Goal: Task Accomplishment & Management: Manage account settings

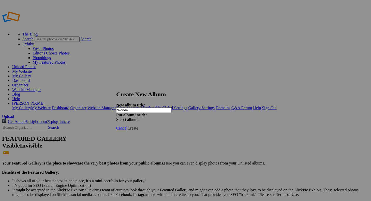
click at [139, 108] on input "Wonde" at bounding box center [143, 110] width 55 height 5
type input "Wonders of [GEOGRAPHIC_DATA]"
click at [138, 126] on span "Create" at bounding box center [132, 128] width 11 height 4
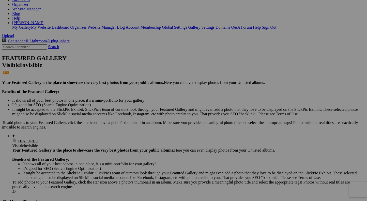
scroll to position [118, 0]
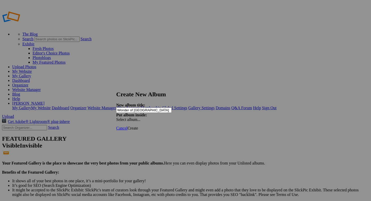
type input "Wonder of [GEOGRAPHIC_DATA]"
click at [138, 126] on span "Create" at bounding box center [132, 128] width 11 height 4
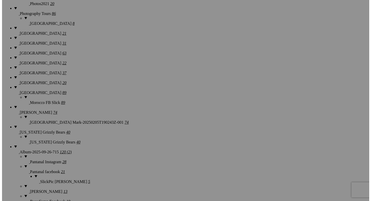
scroll to position [559, 0]
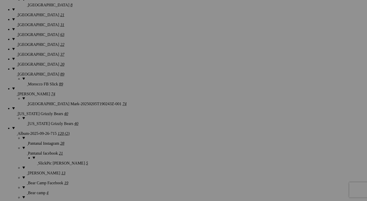
click at [325, 169] on div "View Edit Comments Photo Details" at bounding box center [320, 100] width 91 height 201
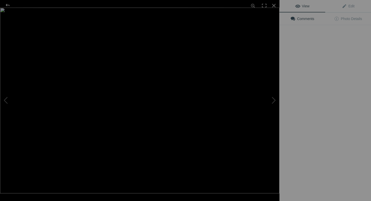
click at [324, 167] on div "View Edit Comments Photo Details" at bounding box center [324, 100] width 91 height 201
click at [263, 151] on img at bounding box center [139, 101] width 279 height 186
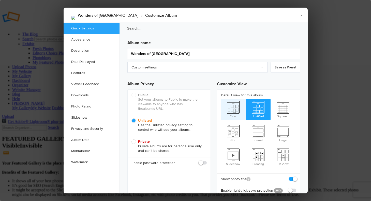
click at [232, 111] on span "Flow" at bounding box center [233, 109] width 25 height 20
click at [221, 99] on input "Flow" at bounding box center [220, 99] width 0 height 0
radio input "true"
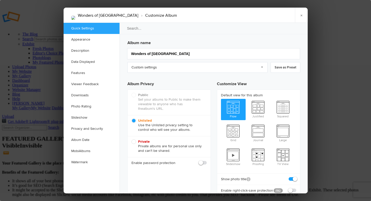
radio input "false"
radio input "true"
click at [296, 188] on span at bounding box center [296, 188] width 0 height 0
click at [296, 188] on input "checkbox" at bounding box center [296, 188] width 0 height 0
checkbox input "true"
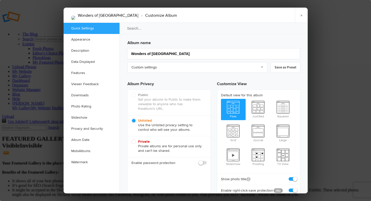
checkbox input "true"
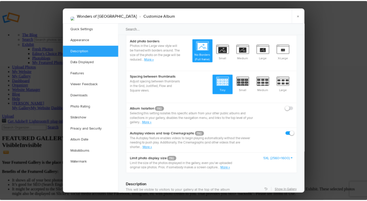
scroll to position [92, 0]
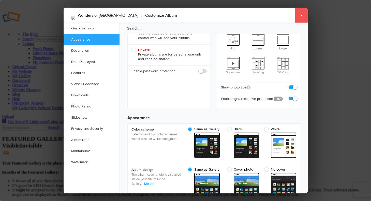
click at [301, 15] on link "×" at bounding box center [301, 15] width 13 height 15
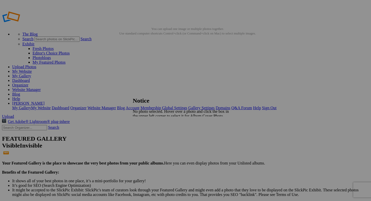
type input "<a href='https://www.slickpic.com/share/xYYdYkYDuWuDDz/albums/Wonders-Of-Morocc…"
type input "[URL][DOMAIN_NAME]"
type input "[URL=https://www.slickpic.com/share/xYYdYkYDuWuDDz/albums/Wonders-Of-Morocco-01…"
type input "<a href='https://www.slickpic.com/share/xYYdYkYDuWuDDz/albums/Wonders-Of-Morocc…"
type input "[URL][DOMAIN_NAME]"
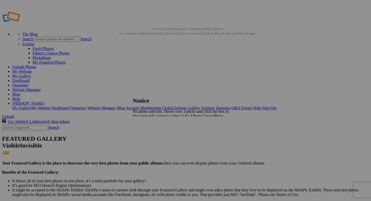
type input "[URL=https://www.slickpic.com/share/xYYdYkYDuWuDDz/albums/Wonders-Of-Morocco-01…"
type input "<a href='https://www.slickpic.com/share/xYYdYkYDuWuDDz/albums/Wonders-Of-Morocc…"
type input "https://cdn-share.slickpic.com/u/dennusbaum/Wonders-Of-Morocco-01/org/Morocco+2…"
type input "[URL=https://www.slickpic.com/share/xYYdYkYDuWuDDz/albums/Wonders-Of-Morocco-01…"
type input "<a href='https://www.slickpic.com/share/xYYdYkYDuWuDDz/albums/Wonders-Of-Morocc…"
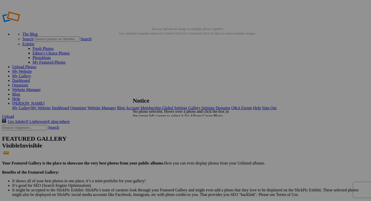
type input "https://cdn-share.slickpic.com/u/dennusbaum/Wonders-Of-Morocco-01/org/Morocco+2…"
type input "[URL=https://www.slickpic.com/share/xYYdYkYDuWuDDz/albums/Wonders-Of-Morocco-01…"
type input "<a href='https://www.slickpic.com/share/xYYdYkYDuWuDDz/albums/Wonders-Of-Morocc…"
type input "[URL][DOMAIN_NAME]"
type input "[URL=https://www.slickpic.com/share/xYYdYkYDuWuDDz/albums/Wonders-Of-Morocco-01…"
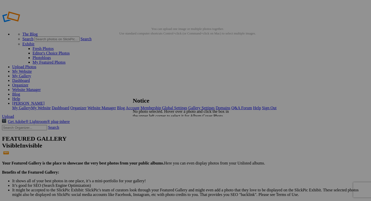
type input "<a href='https://www.slickpic.com/share/xYYdYkYDuWuDDz/albums/Wonders-Of-Morocc…"
type input "[URL][DOMAIN_NAME]"
type input "[URL=https://www.slickpic.com/share/xYYdYkYDuWuDDz/albums/Wonders-Of-Morocco-01…"
type input "<a href='https://www.slickpic.com/share/xYYdYkYDuWuDDz/albums/Wonders-Of-Morocc…"
type input "[URL][DOMAIN_NAME]"
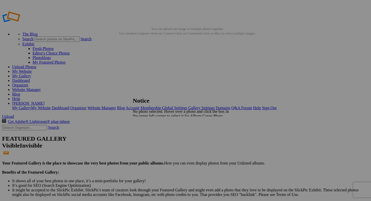
type input "[URL=https://www.slickpic.com/share/xYYdYkYDuWuDDz/albums/Wonders-Of-Morocco-01…"
type input "<a href='https://www.slickpic.com/share/xYYdYkYDuWuDDz/albums/Wonders-Of-Morocc…"
type input "[URL][DOMAIN_NAME]"
type input "[URL=https://www.slickpic.com/share/xYYdYkYDuWuDDz/albums/Wonders-Of-Morocco-01…"
type input "<a href='https://www.slickpic.com/share/xYYdYkYDuWuDDz/albums/Wonders-Of-Morocc…"
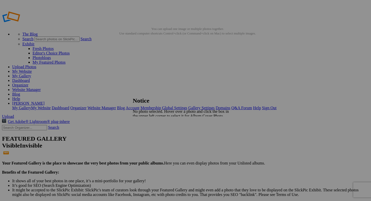
type input "https://cdn-share.slickpic.com/u/dennusbaum/Wonders-Of-Morocco-01/org/Morocco+2…"
type input "[URL=https://www.slickpic.com/share/xYYdYkYDuWuDDz/albums/Wonders-Of-Morocco-01…"
type input "<a href='https://www.slickpic.com/share/xYYdYkYDuWuDDz/albums/Wonders-Of-Morocc…"
type input "https://cdn-share.slickpic.com/u/dennusbaum/Wonders-Of-Morocco-01/org/Morocco+2…"
type input "[URL=https://www.slickpic.com/share/xYYdYkYDuWuDDz/albums/Wonders-Of-Morocco-01…"
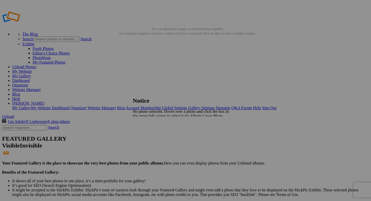
type input "<a href='https://www.slickpic.com/share/xYYdYkYDuWuDDz/albums/Wonders-Of-Morocc…"
type input "https://cdn-share.slickpic.com/u/dennusbaum/Wonders-Of-Morocco-01/org/Morocco+2…"
type input "[URL=https://www.slickpic.com/share/xYYdYkYDuWuDDz/albums/Wonders-Of-Morocco-01…"
type input "<a href='https://www.slickpic.com/share/xYYdYkYDuWuDDz/albums/Wonders-Of-Morocc…"
type input "https://cdn-share.slickpic.com/u/dennusbaum/Wonders-Of-Morocco-01/org/Morocco+2…"
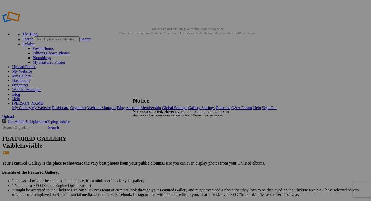
type input "[URL=https://www.slickpic.com/share/xYYdYkYDuWuDDz/albums/Wonders-Of-Morocco-01…"
type input "<a href='https://www.slickpic.com/share/xYYdYkYDuWuDDz/albums/Wonders-Of-Morocc…"
type input "https://cdn-share.slickpic.com/u/dennusbaum/Wonders-Of-Morocco-01/org/Morocco+2…"
type input "[URL=https://www.slickpic.com/share/xYYdYkYDuWuDDz/albums/Wonders-Of-Morocco-01…"
type input "<a href='https://www.slickpic.com/share/xYYdYkYDuWuDDz/albums/Wonders-Of-Morocc…"
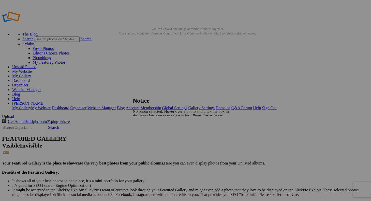
type input "https://cdn-share.slickpic.com/u/dennusbaum/Wonders-Of-Morocco-01/org/Morocco+2…"
type input "[URL=https://www.slickpic.com/share/xYYdYkYDuWuDDz/albums/Wonders-Of-Morocco-01…"
type input "<a href='https://www.slickpic.com/share/xYYdYkYDuWuDDz/albums/Wonders-Of-Morocc…"
type input "https://cdn-share.slickpic.com/u/dennusbaum/Wonders-Of-Morocco-01/org/Morocco+2…"
type input "[URL=https://www.slickpic.com/share/xYYdYkYDuWuDDz/albums/Wonders-Of-Morocco-01…"
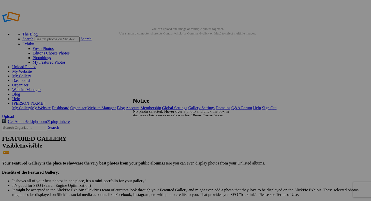
type input "<a href='https://www.slickpic.com/share/xYYdYkYDuWuDDz/albums/Wonders-Of-Morocc…"
type input "https://cdn-share.slickpic.com/u/dennusbaum/Wonders-Of-Morocco-01/org/Morocco+2…"
type input "[URL=https://www.slickpic.com/share/xYYdYkYDuWuDDz/albums/Wonders-Of-Morocco-01…"
type input "<a href='https://www.slickpic.com/share/xYYdYkYDuWuDDz/albums/Wonders-Of-Morocc…"
type input "https://cdn-share.slickpic.com/u/dennusbaum/Wonders-Of-Morocco-01/org/Morocco+2…"
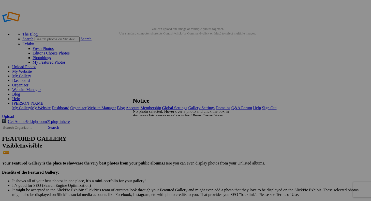
type input "[URL=https://www.slickpic.com/share/xYYdYkYDuWuDDz/albums/Wonders-Of-Morocco-01…"
type input "<a href='https://www.slickpic.com/share/xYYdYkYDuWuDDz/albums/Wonders-Of-Morocc…"
type input "https://cdn-share.slickpic.com/u/dennusbaum/Wonders-Of-Morocco-01/org/Morocco+2…"
type input "[URL=https://www.slickpic.com/share/xYYdYkYDuWuDDz/albums/Wonders-Of-Morocco-01…"
type input "<a href='https://www.slickpic.com/share/xYYdYkYDuWuDDz/albums/Wonders-Of-Morocc…"
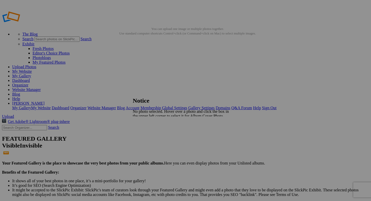
type input "https://cdn-share.slickpic.com/u/dennusbaum/Wonders-Of-Morocco-01/org/Morocco+2…"
type input "[URL=https://www.slickpic.com/share/xYYdYkYDuWuDDz/albums/Wonders-Of-Morocco-01…"
type input "<a href='https://www.slickpic.com/share/xYYdYkYDuWuDDz/albums/Wonders-Of-Morocc…"
type input "https://cdn-share.slickpic.com/u/dennusbaum/Wonders-Of-Morocco-01/org/Morocco+2…"
type input "[URL=https://www.slickpic.com/share/xYYdYkYDuWuDDz/albums/Wonders-Of-Morocco-01…"
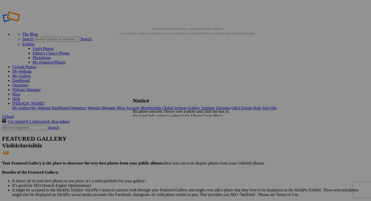
type input "<a href='https://www.slickpic.com/share/xYYdYkYDuWuDDz/albums/Wonders-Of-Morocc…"
type input "https://cdn-share.slickpic.com/u/dennusbaum/Wonders-Of-Morocco-01/org/Morocco+2…"
type input "[URL=https://www.slickpic.com/share/xYYdYkYDuWuDDz/albums/Wonders-Of-Morocco-01…"
type input "<a href='https://www.slickpic.com/share/xYYdYkYDuWuDDz/albums/Wonders-Of-Morocc…"
type input "https://cdn-share.slickpic.com/u/dennusbaum/Wonders-Of-Morocco-01/org/Morocco+2…"
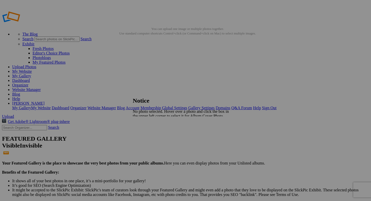
type input "[URL=https://www.slickpic.com/share/xYYdYkYDuWuDDz/albums/Wonders-Of-Morocco-01…"
type input "<a href='https://www.slickpic.com/share/xYYdYkYDuWuDDz/albums/Wonders-Of-Morocc…"
type input "https://cdn-share.slickpic.com/u/dennusbaum/Wonders-Of-Morocco-01/org/Morocco+2…"
type input "[URL=https://www.slickpic.com/share/xYYdYkYDuWuDDz/albums/Wonders-Of-Morocco-01…"
type input "<a href='https://www.slickpic.com/share/xYYdYkYDuWuDDz/albums/Wonders-Of-Morocc…"
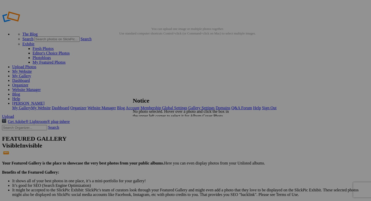
type input "https://cdn-share.slickpic.com/u/dennusbaum/Wonders-Of-Morocco-01/org/Morocco+2…"
type input "[URL=https://www.slickpic.com/share/xYYdYkYDuWuDDz/albums/Wonders-Of-Morocco-01…"
type input "<a href='https://www.slickpic.com/share/xYYdYkYDuWuDDz/albums/Wonders-Of-Morocc…"
type input "https://cdn-share.slickpic.com/u/dennusbaum/Wonders-Of-Morocco-01/org/Morocco+2…"
type input "[URL=https://www.slickpic.com/share/xYYdYkYDuWuDDz/albums/Wonders-Of-Morocco-01…"
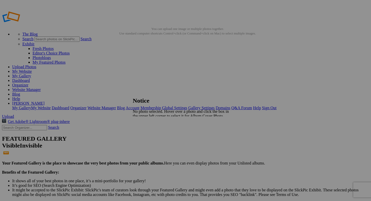
type input "<a href='https://www.slickpic.com/share/xYYdYkYDuWuDDz/albums/Wonders-Of-Morocc…"
type input "https://cdn-share.slickpic.com/u/dennusbaum/Wonders-Of-Morocco-01/org/Morocco+2…"
type input "[URL=https://www.slickpic.com/share/xYYdYkYDuWuDDz/albums/Wonders-Of-Morocco-01…"
type input "<a href='https://www.slickpic.com/share/xYYdYkYDuWuDDz/albums/Wonders-Of-Morocc…"
type input "https://cdn-share.slickpic.com/u/dennusbaum/Wonders-Of-Morocco-01/org/Morocco+2…"
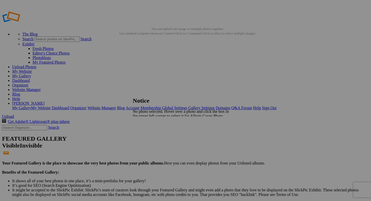
type input "[URL=https://www.slickpic.com/share/xYYdYkYDuWuDDz/albums/Wonders-Of-Morocco-01…"
type input "<a href='https://www.slickpic.com/share/xYYdYkYDuWuDDz/albums/Wonders-Of-Morocc…"
type input "https://cdn-share.slickpic.com/u/dennusbaum/Wonders-Of-Morocco-01/org/Morocco+2…"
type input "[URL=https://www.slickpic.com/share/xYYdYkYDuWuDDz/albums/Wonders-Of-Morocco-01…"
type input "<a href='https://www.slickpic.com/share/xYYdYkYDuWuDDz/albums/Wonders-Of-Morocc…"
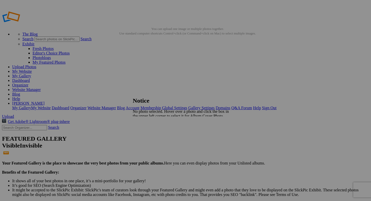
type input "https://cdn-share.slickpic.com/u/dennusbaum/Wonders-Of-Morocco-01/org/Morocco+2…"
type input "[URL=https://www.slickpic.com/share/xYYdYkYDuWuDDz/albums/Wonders-Of-Morocco-01…"
type input "<a href='https://www.slickpic.com/share/xYYdYkYDuWuDDz/albums/Wonders-Of-Morocc…"
type input "https://cdn-share.slickpic.com/u/dennusbaum/Wonders-Of-Morocco-01/org/Morocco+2…"
type input "[URL=https://www.slickpic.com/share/xYYdYkYDuWuDDz/albums/Wonders-Of-Morocco-01…"
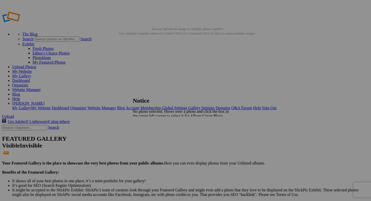
type input "<a href='https://www.slickpic.com/share/xYYdYkYDuWuDDz/albums/Wonders-Of-Morocc…"
type input "https://cdn-share.slickpic.com/u/dennusbaum/Wonders-Of-Morocco-01/org/Morocco+2…"
type input "[URL=https://www.slickpic.com/share/xYYdYkYDuWuDDz/albums/Wonders-Of-Morocco-01…"
type input "<a href='https://www.slickpic.com/share/xYYdYkYDuWuDDz/albums/Wonders-Of-Morocc…"
type input "https://cdn-share.slickpic.com/u/dennusbaum/Wonders-Of-Morocco-01/org/Morocco+2…"
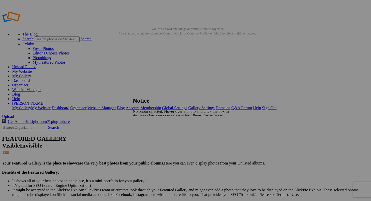
type input "[URL=https://www.slickpic.com/share/xYYdYkYDuWuDDz/albums/Wonders-Of-Morocco-01…"
type input "<a href='https://www.slickpic.com/share/xYYdYkYDuWuDDz/albums/Wonders-Of-Morocc…"
type input "https://cdn-share.slickpic.com/u/dennusbaum/Wonders-Of-Morocco-01/org/Morocco+2…"
type input "[URL=https://www.slickpic.com/share/xYYdYkYDuWuDDz/albums/Wonders-Of-Morocco-01…"
type input "<a href='https://www.slickpic.com/share/xYYdYkYDuWuDDz/albums/Wonders-Of-Morocc…"
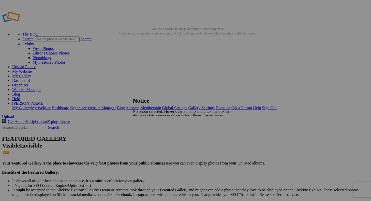
type input "[URL][DOMAIN_NAME]"
type input "[URL=https://www.slickpic.com/share/xYYdYkYDuWuDDz/albums/Wonders-Of-Morocco-01…"
type input "<a href='https://www.slickpic.com/share/xYYdYkYDuWuDDz/albums/Wonders-Of-Morocc…"
type input "[URL][DOMAIN_NAME]"
type input "[URL=https://www.slickpic.com/share/xYYdYkYDuWuDDz/albums/Wonders-Of-Morocco-01…"
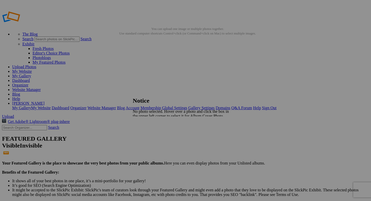
type input "<a href='https://www.slickpic.com/share/xYYdYkYDuWuDDz/albums/Wonders-Of-Morocc…"
type input "[URL][DOMAIN_NAME]"
type input "[URL=https://www.slickpic.com/share/xYYdYkYDuWuDDz/albums/Wonders-Of-Morocco-01…"
type input "<a href='https://www.slickpic.com/share/xYYdYkYDuWuDDz/albums/Wonders-Of-Morocc…"
type input "[URL][DOMAIN_NAME]"
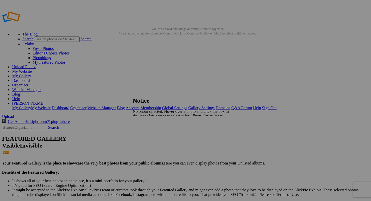
type input "[URL=https://www.slickpic.com/share/xYYdYkYDuWuDDz/albums/Wonders-Of-Morocco-01…"
type input "<a href='https://www.slickpic.com/share/xYYdYkYDuWuDDz/albums/Wonders-Of-Morocc…"
type input "[URL][DOMAIN_NAME]"
type input "[URL=https://www.slickpic.com/share/xYYdYkYDuWuDDz/albums/Wonders-Of-Morocco-01…"
type input "<a href='https://www.slickpic.com/share/xYYdYkYDuWuDDz/albums/Wonders-Of-Morocc…"
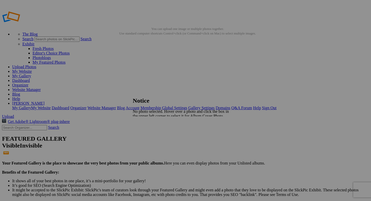
type input "[URL][DOMAIN_NAME]"
type input "[URL=https://www.slickpic.com/share/xYYdYkYDuWuDDz/albums/Wonders-Of-Morocco-01…"
type input "<a href='https://www.slickpic.com/share/xYYdYkYDuWuDDz/albums/Wonders-Of-Morocc…"
type input "[URL][DOMAIN_NAME]"
type input "[URL=https://www.slickpic.com/share/xYYdYkYDuWuDDz/albums/Wonders-Of-Morocco-01…"
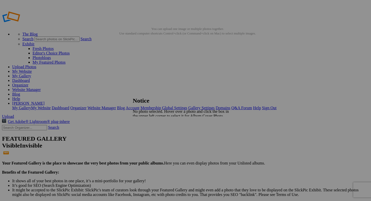
type input "<a href='https://www.slickpic.com/share/xYYdYkYDuWuDDz/albums/Wonders-Of-Morocc…"
type input "https://cdn-share.slickpic.com/u/dennusbaum/Wonders-Of-Morocco-01/org/Morocco+2…"
type input "[URL=https://www.slickpic.com/share/xYYdYkYDuWuDDz/albums/Wonders-Of-Morocco-01…"
type input "<a href='https://www.slickpic.com/share/xYYdYkYDuWuDDz/albums/Wonders-Of-Morocc…"
type input "https://cdn-share.slickpic.com/u/dennusbaum/Wonders-Of-Morocco-01/org/Morocco+2…"
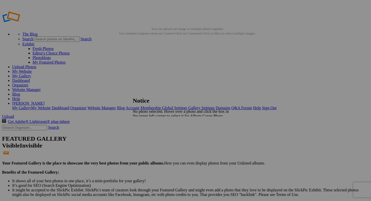
type input "[URL=https://www.slickpic.com/share/xYYdYkYDuWuDDz/albums/Wonders-Of-Morocco-01…"
type input "<a href='https://www.slickpic.com/share/xYYdYkYDuWuDDz/albums/Wonders-Of-Morocc…"
type input "https://cdn-share.slickpic.com/u/dennusbaum/Wonders-Of-Morocco-01/org/Morocco+2…"
type input "[URL=https://www.slickpic.com/share/xYYdYkYDuWuDDz/albums/Wonders-Of-Morocco-01…"
type input "<a href='https://www.slickpic.com/share/xYYdYkYDuWuDDz/albums/Wonders-Of-Morocc…"
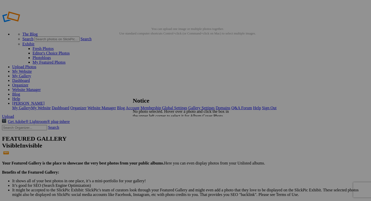
type input "https://cdn-share.slickpic.com/u/dennusbaum/Wonders-Of-Morocco-01/org/Morocco+2…"
type input "[URL=https://www.slickpic.com/share/xYYdYkYDuWuDDz/albums/Wonders-Of-Morocco-01…"
type input "<a href='https://www.slickpic.com/share/xYYdYkYDuWuDDz/albums/Wonders-Of-Morocc…"
type input "https://cdn-share.slickpic.com/u/dennusbaum/Wonders-Of-Morocco-01/org/Morocco+2…"
type input "[URL=https://www.slickpic.com/share/xYYdYkYDuWuDDz/albums/Wonders-Of-Morocco-01…"
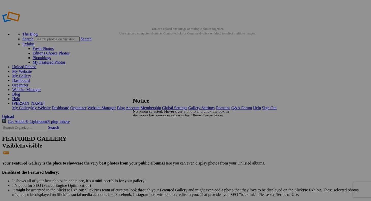
type input "<a href='https://www.slickpic.com/share/xYYdYkYDuWuDDz/albums/Wonders-Of-Morocc…"
type input "https://cdn-share.slickpic.com/u/dennusbaum/Wonders-Of-Morocco-01/org/Morocco+2…"
type input "[URL=https://www.slickpic.com/share/xYYdYkYDuWuDDz/albums/Wonders-Of-Morocco-01…"
type input "<a href='https://www.slickpic.com/share/xYYdYkYDuWuDDz/albums/Wonders-Of-Morocc…"
type input "https://cdn-share.slickpic.com/u/dennusbaum/Wonders-Of-Morocco-01/org/Morocco+2…"
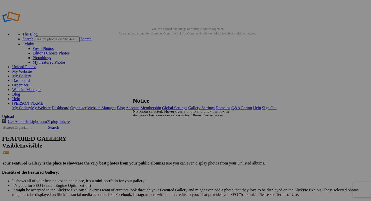
type input "[URL=https://www.slickpic.com/share/xYYdYkYDuWuDDz/albums/Wonders-Of-Morocco-01…"
type input "<a href='https://www.slickpic.com/share/xYYdYkYDuWuDDz/albums/Wonders-Of-Morocc…"
type input "https://cdn-share.slickpic.com/u/dennusbaum/Wonders-Of-Morocco-01/org/Morocco+2…"
type input "[URL=https://www.slickpic.com/share/xYYdYkYDuWuDDz/albums/Wonders-Of-Morocco-01…"
type input "<a href='https://www.slickpic.com/share/xYYdYkYDuWuDDz/albums/Wonders-Of-Morocc…"
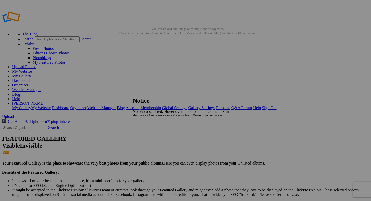
type input "https://cdn-share.slickpic.com/u/dennusbaum/Wonders-Of-Morocco-01/org/Morocco+2…"
type input "[URL=https://www.slickpic.com/share/xYYdYkYDuWuDDz/albums/Wonders-Of-Morocco-01…"
type input "<a href='https://www.slickpic.com/share/xYYdYkYDuWuDDz/albums/Wonders-Of-Morocc…"
type input "https://cdn-share.slickpic.com/u/dennusbaum/Wonders-Of-Morocco-01/org/Morocco+2…"
type input "[URL=https://www.slickpic.com/share/xYYdYkYDuWuDDz/albums/Wonders-Of-Morocco-01…"
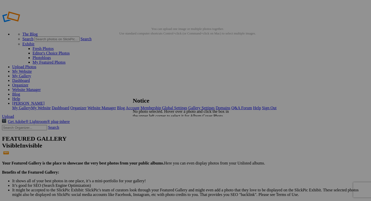
type input "<a href='https://www.slickpic.com/share/xYYdYkYDuWuDDz/albums/Wonders-Of-Morocc…"
type input "https://cdn-share.slickpic.com/u/dennusbaum/Wonders-Of-Morocco-01/org/Morocco+2…"
type input "[URL=https://www.slickpic.com/share/xYYdYkYDuWuDDz/albums/Wonders-Of-Morocco-01…"
type input "<a href='https://www.slickpic.com/share/xYYdYkYDuWuDDz/albums/Wonders-Of-Morocc…"
type input "https://cdn-share.slickpic.com/u/dennusbaum/Wonders-Of-Morocco-01/org/Morocco+2…"
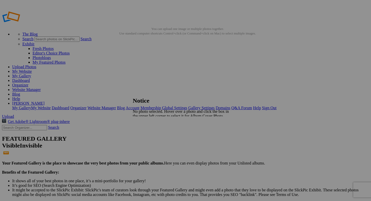
type input "[URL=https://www.slickpic.com/share/xYYdYkYDuWuDDz/albums/Wonders-Of-Morocco-01…"
type input "<a href='https://www.slickpic.com/share/xYYdYkYDuWuDDz/albums/Wonders-Of-Morocc…"
type input "https://cdn-share.slickpic.com/u/dennusbaum/Wonders-Of-Morocco-01/org/Morocco+2…"
type input "[URL=https://www.slickpic.com/share/xYYdYkYDuWuDDz/albums/Wonders-Of-Morocco-01…"
type input "<a href='https://www.slickpic.com/share/xYYdYkYDuWuDDz/albums/Wonders-Of-Morocc…"
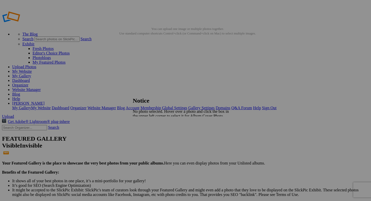
type input "https://cdn-share.slickpic.com/u/dennusbaum/Wonders-Of-Morocco-01/org/Morocco+2…"
type input "[URL=https://www.slickpic.com/share/xYYdYkYDuWuDDz/albums/Wonders-Of-Morocco-01…"
type input "<a href='https://www.slickpic.com/share/xYYdYkYDuWuDDz/albums/Wonders-Of-Morocc…"
type input "https://cdn-share.slickpic.com/u/dennusbaum/Wonders-Of-Morocco-01/org/Morocco+2…"
type input "[URL=https://www.slickpic.com/share/xYYdYkYDuWuDDz/albums/Wonders-Of-Morocco-01…"
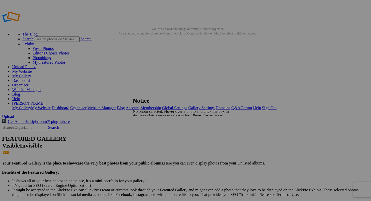
type input "<a href='https://www.slickpic.com/share/xYYdYkYDuWuDDz/albums/Wonders-Of-Morocc…"
type input "https://cdn-share.slickpic.com/u/dennusbaum/Wonders-Of-Morocco-01/org/Morocco+2…"
type input "[URL=https://www.slickpic.com/share/xYYdYkYDuWuDDz/albums/Wonders-Of-Morocco-01…"
type input "<a href='https://www.slickpic.com/share/xYYdYkYDuWuDDz/albums/Wonders-Of-Morocc…"
type input "https://cdn-share.slickpic.com/u/dennusbaum/Wonders-Of-Morocco-01/org/Morocco+2…"
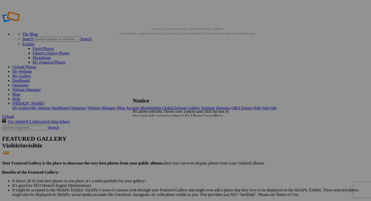
type input "[URL=https://www.slickpic.com/share/xYYdYkYDuWuDDz/albums/Wonders-Of-Morocco-01…"
type input "<a href='https://www.slickpic.com/share/xYYdYkYDuWuDDz/albums/Wonders-Of-Morocc…"
type input "https://cdn-share.slickpic.com/u/dennusbaum/Wonders-Of-Morocco-01/org/Morocco+2…"
type input "[URL=https://www.slickpic.com/share/xYYdYkYDuWuDDz/albums/Wonders-Of-Morocco-01…"
type input "<a href='https://www.slickpic.com/share/xYYdYkYDuWuDDz/albums/Wonders-Of-Morocc…"
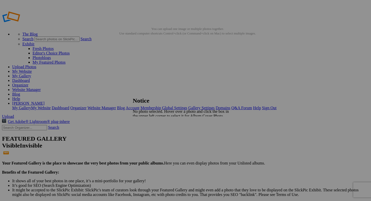
type input "https://cdn-share.slickpic.com/u/dennusbaum/Wonders-Of-Morocco-01/org/Morocco+2…"
type input "[URL=https://www.slickpic.com/share/xYYdYkYDuWuDDz/albums/Wonders-Of-Morocco-01…"
type input "<a href='https://www.slickpic.com/share/xYYdYkYDuWuDDz/albums/Wonders-Of-Morocc…"
type input "https://cdn-share.slickpic.com/u/dennusbaum/Wonders-Of-Morocco-01/org/Morocco+2…"
type input "[URL=https://www.slickpic.com/share/xYYdYkYDuWuDDz/albums/Wonders-Of-Morocco-01…"
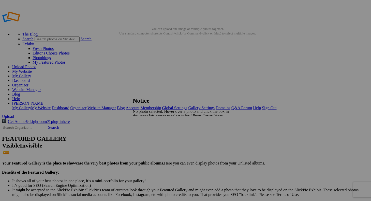
type input "<a href='https://www.slickpic.com/share/xYYdYkYDuWuDDz/albums/Wonders-Of-Morocc…"
type input "https://cdn-share.slickpic.com/u/dennusbaum/Wonders-Of-Morocco-01/org/Morocco+2…"
type input "[URL=https://www.slickpic.com/share/xYYdYkYDuWuDDz/albums/Wonders-Of-Morocco-01…"
type input "<a href='https://www.slickpic.com/share/xYYdYkYDuWuDDz/albums/Wonders-Of-Morocc…"
type input "https://cdn-share.slickpic.com/u/dennusbaum/Wonders-Of-Morocco-01/org/Morocco+2…"
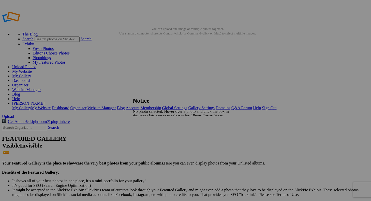
type input "[URL=https://www.slickpic.com/share/xYYdYkYDuWuDDz/albums/Wonders-Of-Morocco-01…"
type input "<a href='https://www.slickpic.com/share/xYYdYkYDuWuDDz/albums/Wonders-Of-Morocc…"
type input "https://cdn-share.slickpic.com/u/dennusbaum/Wonders-Of-Morocco-01/org/Morocco+2…"
type input "[URL=https://www.slickpic.com/share/xYYdYkYDuWuDDz/albums/Wonders-Of-Morocco-01…"
type input "<a href='https://www.slickpic.com/share/xYYdYkYDuWuDDz/albums/Wonders-Of-Morocc…"
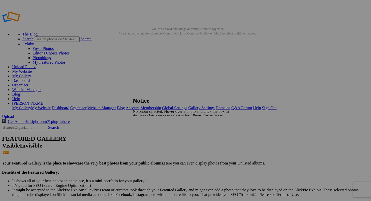
type input "https://cdn-share.slickpic.com/u/dennusbaum/Wonders-Of-Morocco-01/org/Morocco+2…"
type input "[URL=https://www.slickpic.com/share/xYYdYkYDuWuDDz/albums/Wonders-Of-Morocco-01…"
type input "<a href='https://www.slickpic.com/share/xYYdYkYDuWuDDz/albums/Wonders-Of-Morocc…"
type input "https://cdn-share.slickpic.com/u/dennusbaum/Wonders-Of-Morocco-01/org/Morocco+2…"
type input "[URL=https://www.slickpic.com/share/xYYdYkYDuWuDDz/albums/Wonders-Of-Morocco-01…"
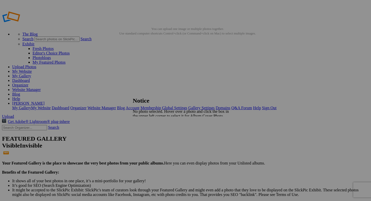
click at [142, 123] on span "Close" at bounding box center [137, 125] width 9 height 4
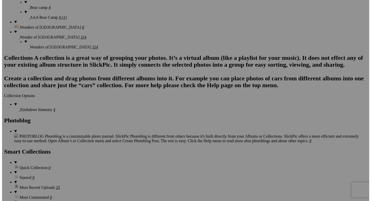
scroll to position [754, 0]
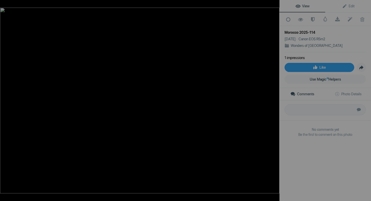
scroll to position [0, 0]
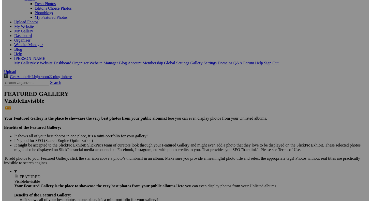
scroll to position [141, 0]
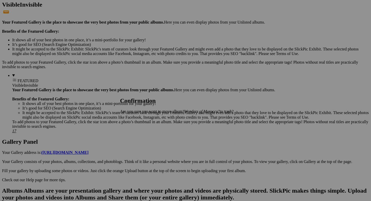
click at [137, 118] on span "Yes" at bounding box center [134, 120] width 6 height 4
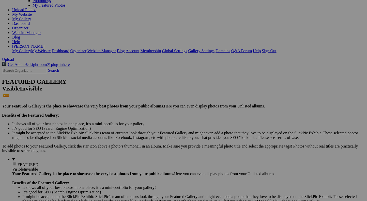
scroll to position [96, 0]
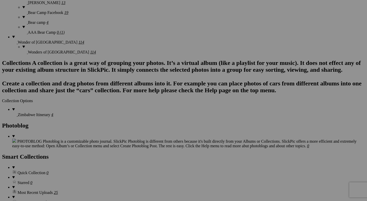
scroll to position [775, 0]
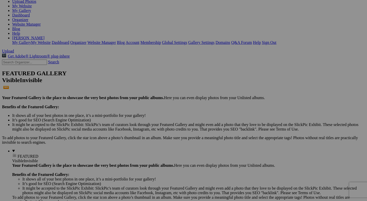
scroll to position [15, 0]
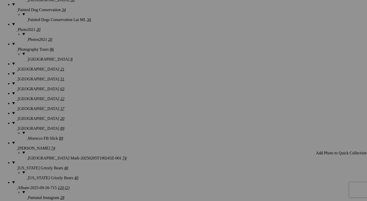
scroll to position [403, 0]
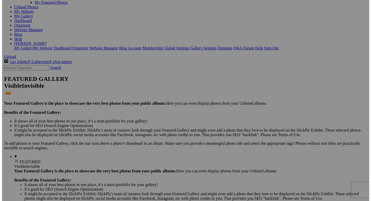
scroll to position [0, 0]
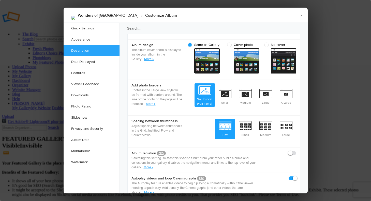
scroll to position [178, 0]
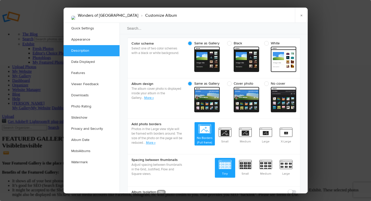
click at [267, 82] on span "No cover" at bounding box center [278, 84] width 29 height 5
click at [296, 81] on input "No cover cover From gallery - dark" at bounding box center [296, 81] width 0 height 0
radio input "true"
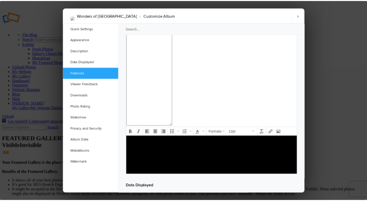
scroll to position [562, 0]
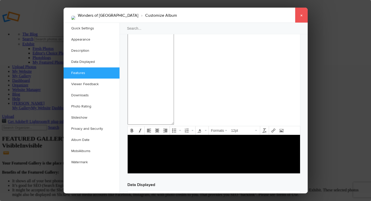
click at [300, 16] on link "×" at bounding box center [301, 15] width 13 height 15
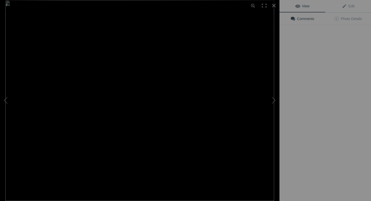
click at [139, 76] on img at bounding box center [139, 100] width 268 height 201
click at [141, 77] on div at bounding box center [144, 100] width 279 height 201
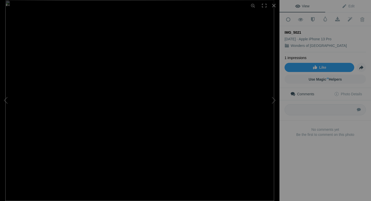
click at [311, 167] on div "View Edit Add to Quick Collection Remove from Quick Collection Hide from Public…" at bounding box center [324, 100] width 91 height 201
click at [275, 5] on div at bounding box center [273, 5] width 11 height 11
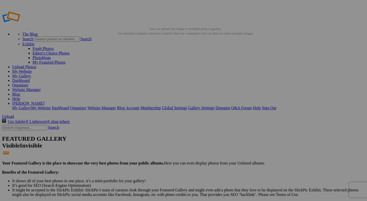
drag, startPoint x: 190, startPoint y: 76, endPoint x: 130, endPoint y: 65, distance: 61.1
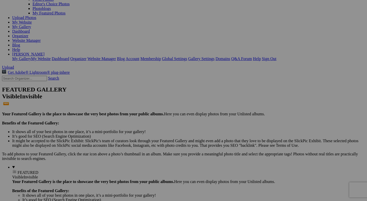
scroll to position [47, 0]
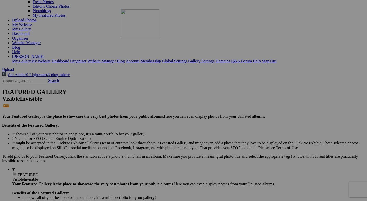
drag, startPoint x: 187, startPoint y: 38, endPoint x: 194, endPoint y: 54, distance: 16.6
drag, startPoint x: 208, startPoint y: 70, endPoint x: 235, endPoint y: 103, distance: 43.2
drag, startPoint x: 188, startPoint y: 35, endPoint x: 188, endPoint y: 57, distance: 22.6
drag, startPoint x: 188, startPoint y: 57, endPoint x: 190, endPoint y: 123, distance: 65.6
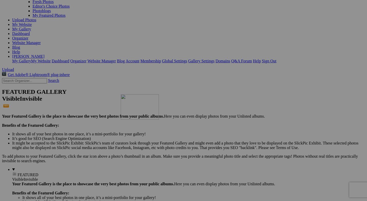
drag, startPoint x: 192, startPoint y: 130, endPoint x: 193, endPoint y: 148, distance: 18.1
drag, startPoint x: 193, startPoint y: 148, endPoint x: 193, endPoint y: 157, distance: 8.9
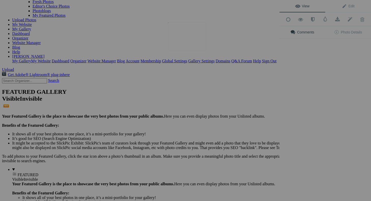
click at [189, 43] on img at bounding box center [187, 36] width 38 height 28
click at [190, 51] on img at bounding box center [187, 36] width 38 height 28
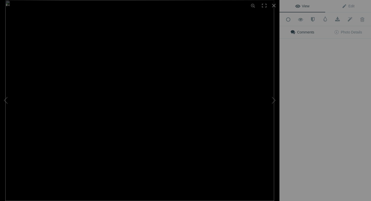
click at [194, 74] on img at bounding box center [139, 100] width 268 height 201
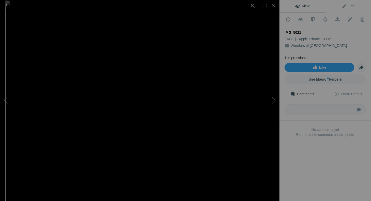
click at [195, 97] on img at bounding box center [139, 100] width 268 height 201
click at [254, 59] on img at bounding box center [61, 106] width 646 height 485
click at [272, 6] on div at bounding box center [273, 5] width 11 height 11
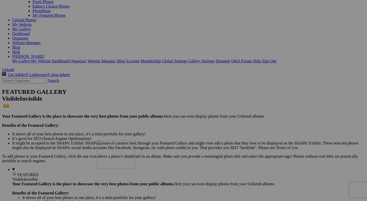
drag, startPoint x: 188, startPoint y: 40, endPoint x: 170, endPoint y: 185, distance: 145.4
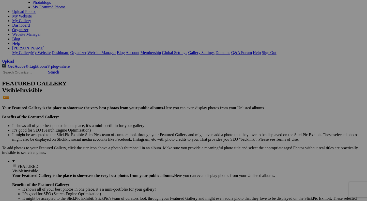
scroll to position [163, 0]
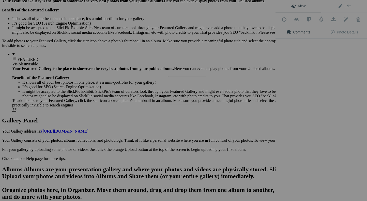
click at [185, 91] on img at bounding box center [187, 90] width 38 height 28
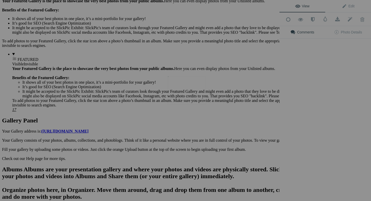
click at [185, 93] on img at bounding box center [187, 90] width 38 height 28
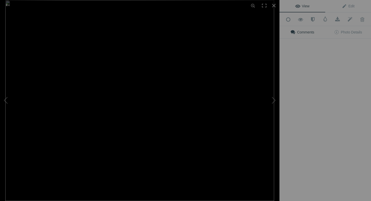
click at [185, 96] on img at bounding box center [139, 100] width 268 height 201
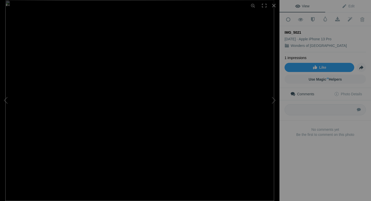
click at [187, 115] on img at bounding box center [139, 100] width 268 height 201
click at [187, 125] on img at bounding box center [139, 100] width 268 height 201
click at [275, 5] on div at bounding box center [273, 5] width 11 height 11
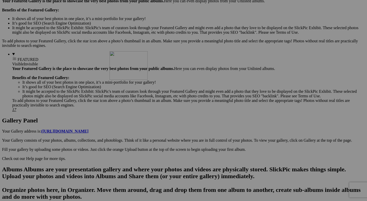
drag, startPoint x: 183, startPoint y: 94, endPoint x: 183, endPoint y: 98, distance: 3.4
drag, startPoint x: 183, startPoint y: 98, endPoint x: 185, endPoint y: 113, distance: 15.3
drag, startPoint x: 185, startPoint y: 117, endPoint x: 175, endPoint y: 202, distance: 85.6
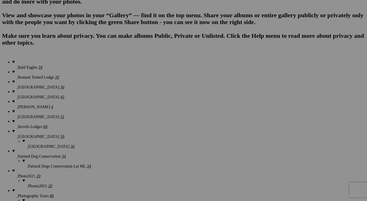
scroll to position [322, 0]
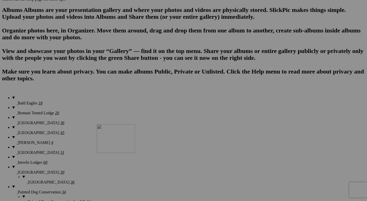
drag, startPoint x: 187, startPoint y: 24, endPoint x: 170, endPoint y: 169, distance: 145.6
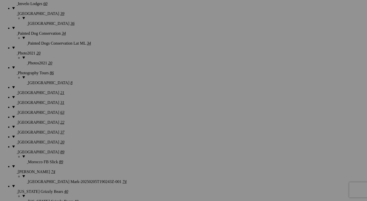
scroll to position [482, 0]
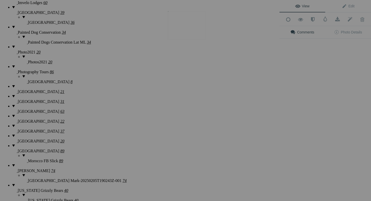
click at [187, 32] on img at bounding box center [187, 25] width 38 height 28
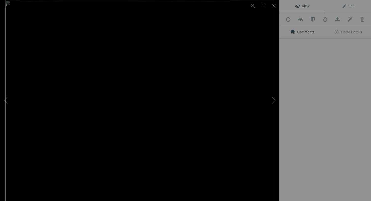
click at [191, 72] on img at bounding box center [139, 100] width 268 height 201
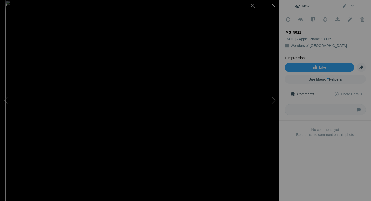
click at [275, 5] on div at bounding box center [273, 5] width 11 height 11
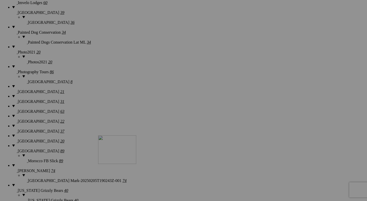
drag, startPoint x: 188, startPoint y: 36, endPoint x: 171, endPoint y: 180, distance: 144.8
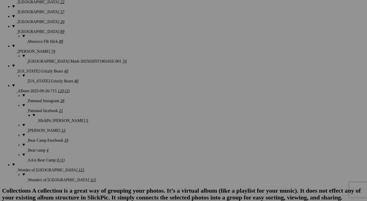
scroll to position [612, 0]
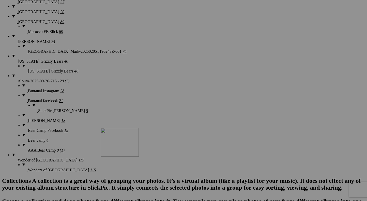
drag, startPoint x: 186, startPoint y: 71, endPoint x: 174, endPoint y: 172, distance: 102.6
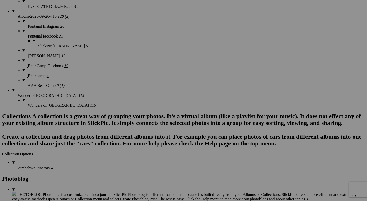
scroll to position [718, 0]
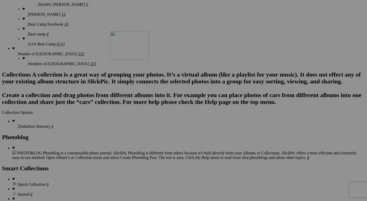
drag, startPoint x: 185, startPoint y: 50, endPoint x: 182, endPoint y: 90, distance: 40.2
drag, startPoint x: 182, startPoint y: 90, endPoint x: 182, endPoint y: 105, distance: 14.2
drag, startPoint x: 182, startPoint y: 107, endPoint x: 173, endPoint y: 144, distance: 38.1
drag, startPoint x: 187, startPoint y: 49, endPoint x: 166, endPoint y: 148, distance: 101.0
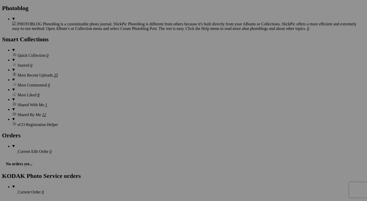
scroll to position [817, 0]
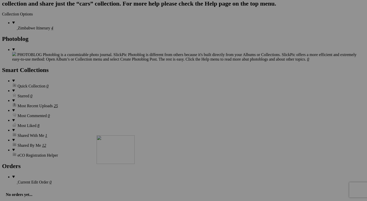
drag, startPoint x: 185, startPoint y: 36, endPoint x: 170, endPoint y: 180, distance: 144.3
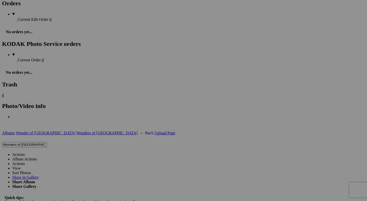
scroll to position [988, 0]
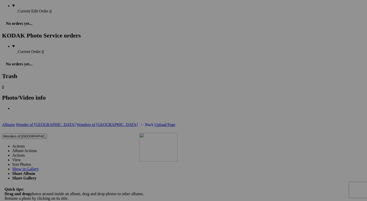
drag, startPoint x: 186, startPoint y: 37, endPoint x: 212, endPoint y: 177, distance: 142.6
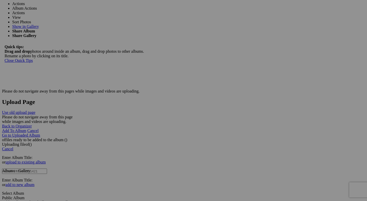
scroll to position [1132, 0]
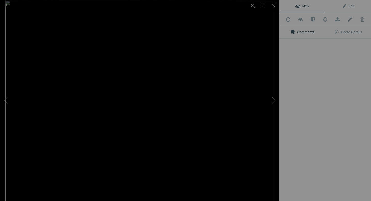
click at [197, 80] on img at bounding box center [139, 100] width 268 height 201
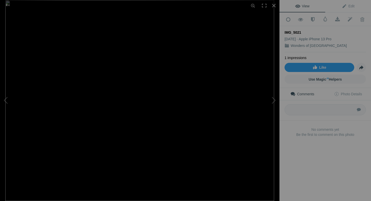
click at [225, 127] on img at bounding box center [139, 100] width 268 height 201
click at [273, 7] on div at bounding box center [273, 5] width 11 height 11
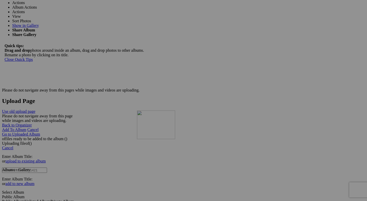
drag, startPoint x: 185, startPoint y: 57, endPoint x: 210, endPoint y: 155, distance: 100.9
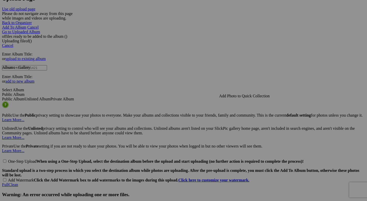
scroll to position [1236, 0]
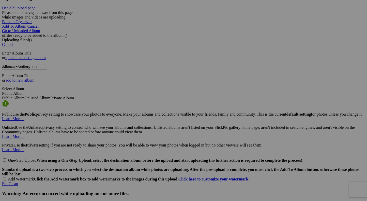
drag, startPoint x: 186, startPoint y: 52, endPoint x: 193, endPoint y: 92, distance: 40.2
drag, startPoint x: 186, startPoint y: 44, endPoint x: 183, endPoint y: 119, distance: 75.5
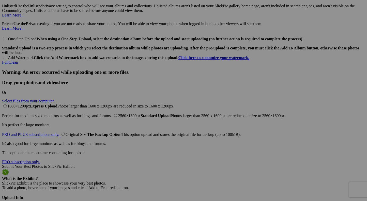
scroll to position [1333, 0]
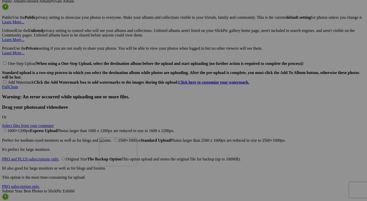
drag, startPoint x: 186, startPoint y: 30, endPoint x: 172, endPoint y: 182, distance: 152.8
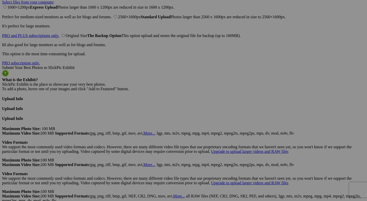
scroll to position [1501, 0]
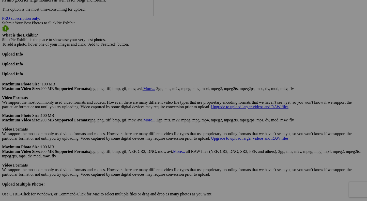
drag, startPoint x: 189, startPoint y: 31, endPoint x: 189, endPoint y: 34, distance: 2.8
drag, startPoint x: 193, startPoint y: 58, endPoint x: 193, endPoint y: 88, distance: 30.5
drag, startPoint x: 185, startPoint y: 32, endPoint x: 185, endPoint y: 72, distance: 40.6
drag, startPoint x: 183, startPoint y: 83, endPoint x: 176, endPoint y: 184, distance: 101.3
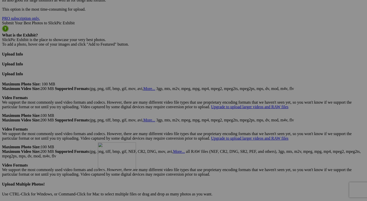
drag, startPoint x: 186, startPoint y: 114, endPoint x: 171, endPoint y: 187, distance: 74.2
drag, startPoint x: 187, startPoint y: 113, endPoint x: 131, endPoint y: 180, distance: 87.4
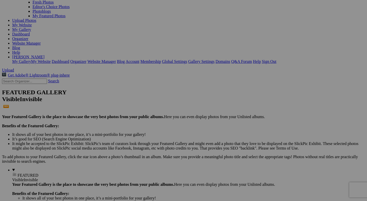
scroll to position [0, 0]
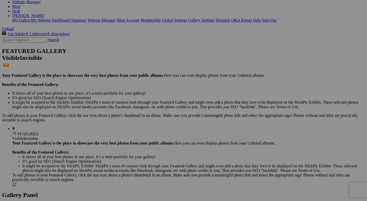
scroll to position [177, 0]
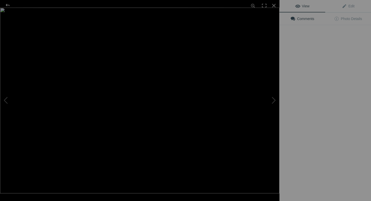
click at [104, 163] on img at bounding box center [139, 101] width 279 height 186
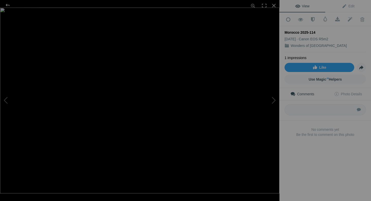
click at [131, 131] on div at bounding box center [139, 108] width 279 height 201
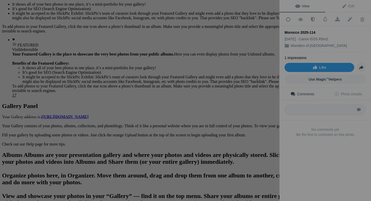
click at [235, 94] on img at bounding box center [139, 23] width 279 height 186
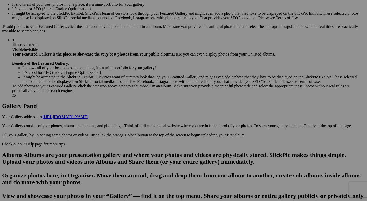
drag, startPoint x: 212, startPoint y: 175, endPoint x: 235, endPoint y: 94, distance: 84.0
drag, startPoint x: 105, startPoint y: 159, endPoint x: 125, endPoint y: 114, distance: 49.9
drag, startPoint x: 127, startPoint y: 111, endPoint x: 130, endPoint y: 58, distance: 52.9
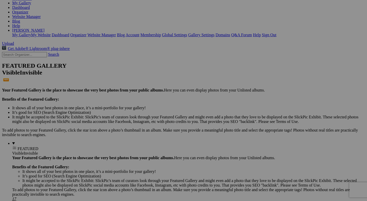
scroll to position [74, 0]
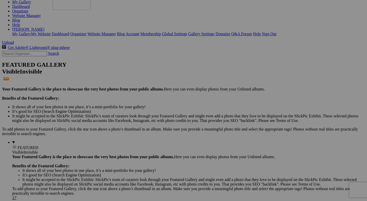
drag, startPoint x: 137, startPoint y: 173, endPoint x: 126, endPoint y: 29, distance: 145.0
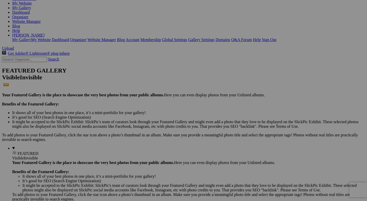
scroll to position [0, 0]
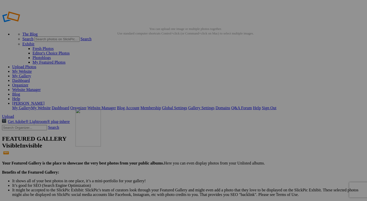
drag, startPoint x: 94, startPoint y: 167, endPoint x: 189, endPoint y: 142, distance: 98.3
drag, startPoint x: 223, startPoint y: 138, endPoint x: 230, endPoint y: 136, distance: 7.6
drag, startPoint x: 260, startPoint y: 120, endPoint x: 277, endPoint y: 106, distance: 21.9
drag, startPoint x: 281, startPoint y: 99, endPoint x: 262, endPoint y: 78, distance: 28.4
drag, startPoint x: 139, startPoint y: 158, endPoint x: 242, endPoint y: 106, distance: 116.2
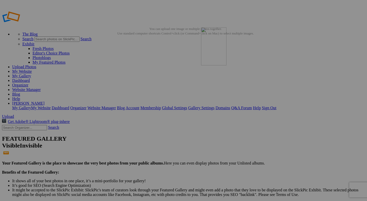
drag, startPoint x: 244, startPoint y: 104, endPoint x: 274, endPoint y: 64, distance: 50.6
drag, startPoint x: 141, startPoint y: 163, endPoint x: 206, endPoint y: 145, distance: 67.2
drag, startPoint x: 259, startPoint y: 134, endPoint x: 290, endPoint y: 109, distance: 39.5
drag, startPoint x: 290, startPoint y: 109, endPoint x: 296, endPoint y: 85, distance: 24.4
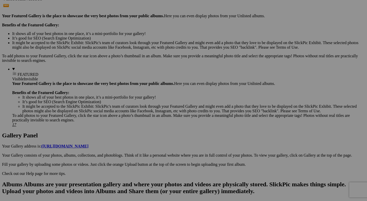
scroll to position [181, 0]
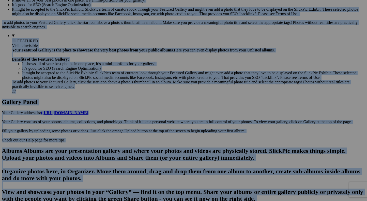
drag, startPoint x: 367, startPoint y: 22, endPoint x: 369, endPoint y: 33, distance: 11.1
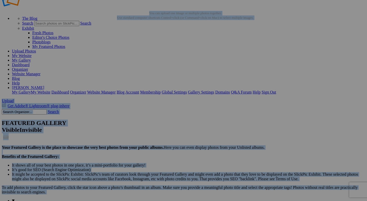
scroll to position [0, 0]
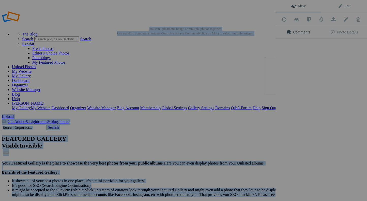
scroll to position [0, 0]
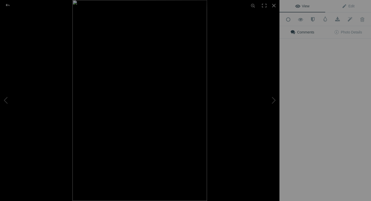
click at [312, 86] on div "View Edit Add to Quick Collection Remove from Quick Collection Hide from Public…" at bounding box center [324, 100] width 91 height 201
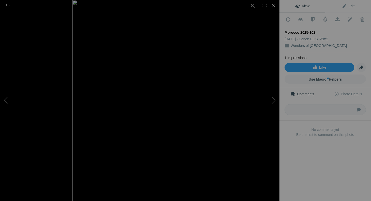
click at [272, 5] on div at bounding box center [273, 5] width 11 height 11
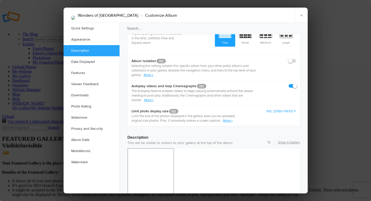
scroll to position [400, 0]
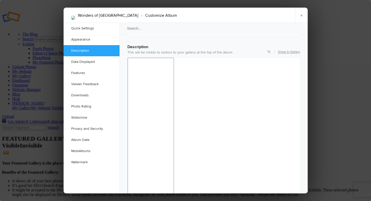
drag, startPoint x: 131, startPoint y: 302, endPoint x: 171, endPoint y: 305, distance: 39.9
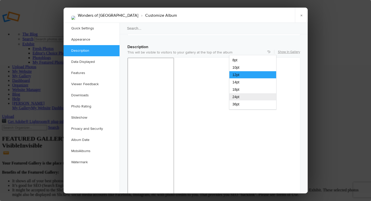
click at [237, 97] on span "24pt" at bounding box center [235, 97] width 7 height 4
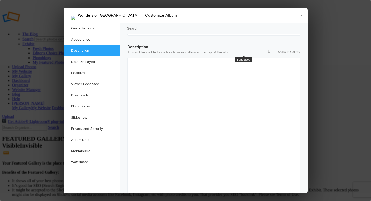
drag, startPoint x: 193, startPoint y: 334, endPoint x: 233, endPoint y: 334, distance: 40.1
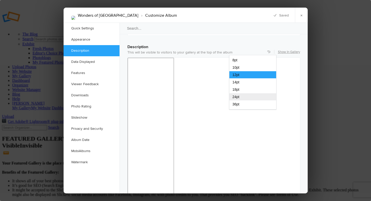
click at [236, 98] on span "24pt" at bounding box center [235, 97] width 7 height 4
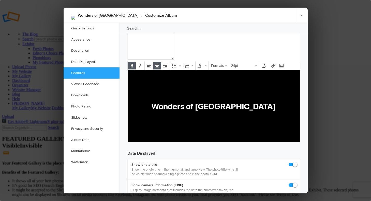
scroll to position [627, 5]
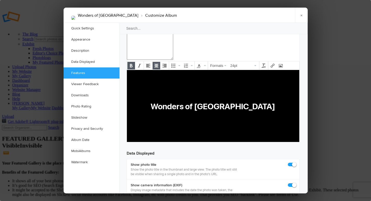
click at [307, 124] on div "Wonders of Morocco › Customize Album × Saving Saved Quick Settings Appearance D…" at bounding box center [185, 100] width 371 height 201
click at [300, 114] on div "Album name Wonders of Morocco Custom settings Custom settings SlickPic Preset M…" at bounding box center [213, 184] width 188 height 1576
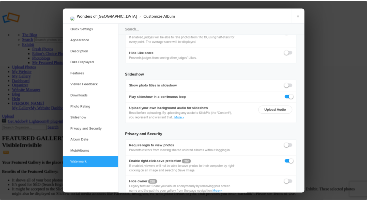
scroll to position [1164, 5]
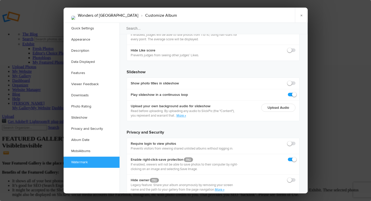
click at [309, 191] on div at bounding box center [185, 100] width 371 height 201
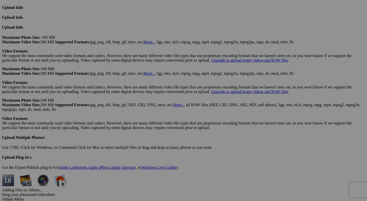
scroll to position [1573, 0]
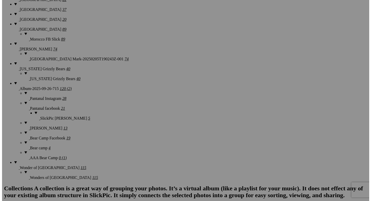
scroll to position [0, 0]
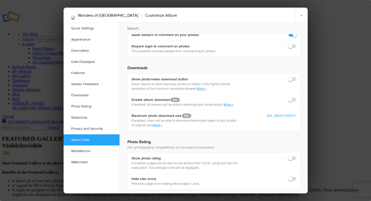
scroll to position [1164, 0]
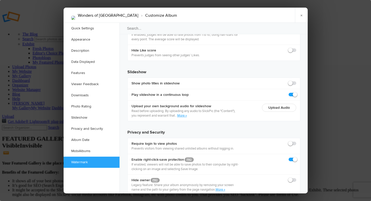
checkbox input "true"
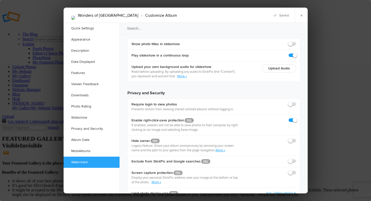
scroll to position [1241, 0]
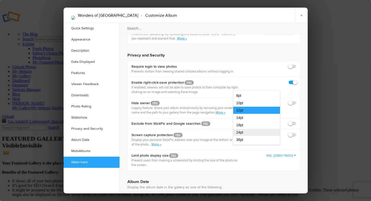
click at [240, 133] on span "24pt" at bounding box center [239, 133] width 7 height 4
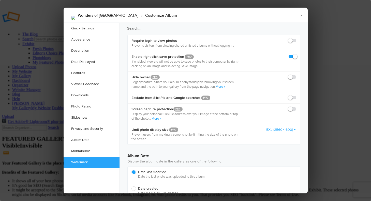
scroll to position [1174, 0]
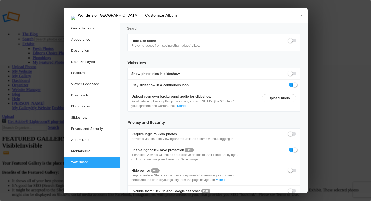
checkbox input "true"
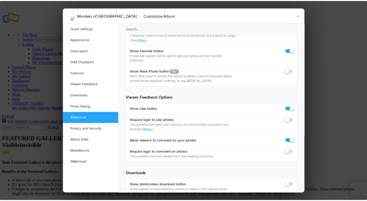
scroll to position [871, 0]
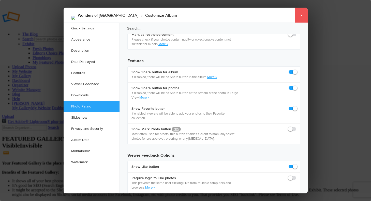
click at [301, 17] on link "×" at bounding box center [301, 15] width 13 height 15
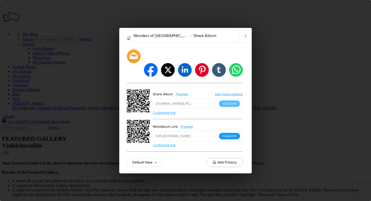
click at [228, 133] on button "Copy Link" at bounding box center [229, 136] width 21 height 7
click at [236, 64] on li "whatsapp" at bounding box center [235, 69] width 15 height 15
click at [186, 124] on link "Preview" at bounding box center [187, 127] width 19 height 7
click at [245, 42] on link "×" at bounding box center [245, 35] width 13 height 15
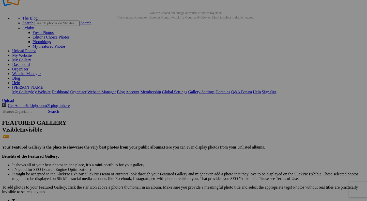
scroll to position [0, 0]
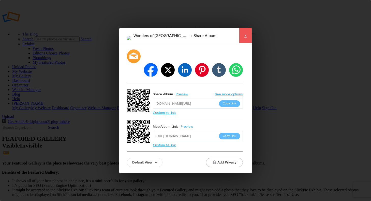
click at [245, 42] on link "×" at bounding box center [245, 35] width 13 height 15
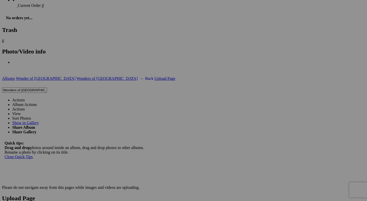
scroll to position [932, 0]
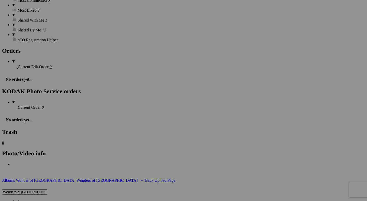
click at [25, 200] on link "Actions" at bounding box center [18, 202] width 13 height 4
click at [47, 190] on input "Wonders of [GEOGRAPHIC_DATA]" at bounding box center [24, 192] width 45 height 5
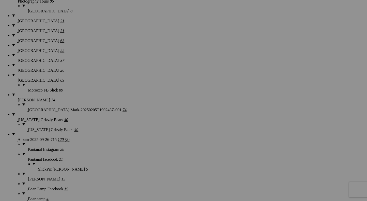
scroll to position [456, 0]
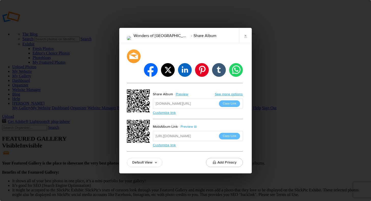
click at [187, 124] on link "Preview" at bounding box center [187, 127] width 19 height 7
click at [244, 40] on link "×" at bounding box center [245, 35] width 13 height 15
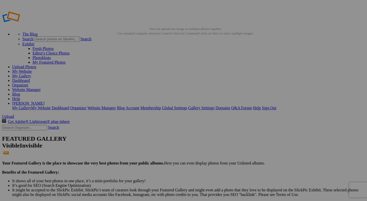
click at [20, 97] on link "Help" at bounding box center [16, 99] width 8 height 4
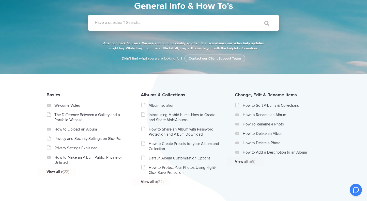
scroll to position [72, 0]
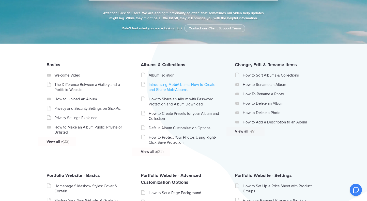
click at [171, 85] on link "Introducing MobiAlbums: How to Create and Share MobiAlbums" at bounding box center [185, 87] width 72 height 10
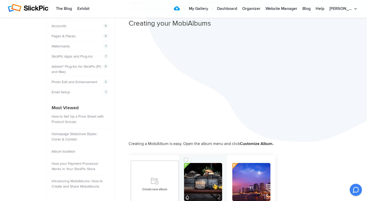
scroll to position [149, 0]
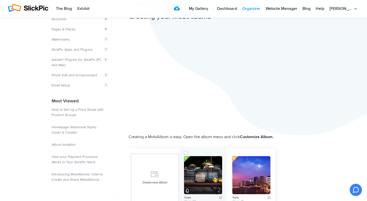
click at [258, 9] on link "Organizer" at bounding box center [251, 9] width 23 height 10
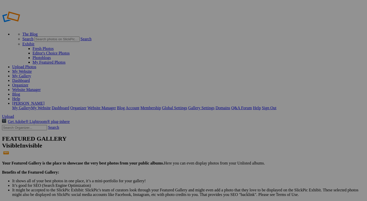
click at [31, 74] on link "My Gallery" at bounding box center [21, 76] width 19 height 4
click at [28, 83] on link "Organizer" at bounding box center [20, 85] width 16 height 4
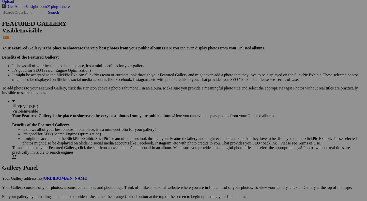
scroll to position [133, 0]
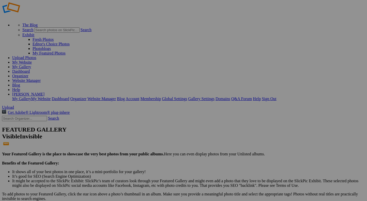
scroll to position [133, 0]
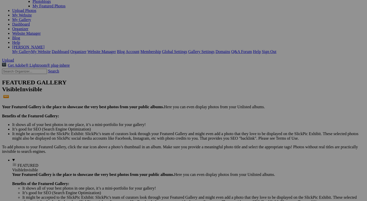
scroll to position [133, 0]
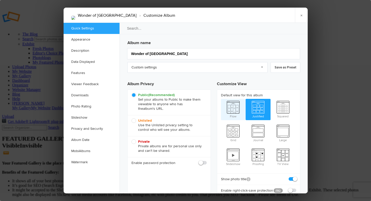
click at [233, 109] on span "Flow" at bounding box center [233, 109] width 25 height 20
click at [221, 99] on input "Flow" at bounding box center [220, 99] width 0 height 0
radio input "true"
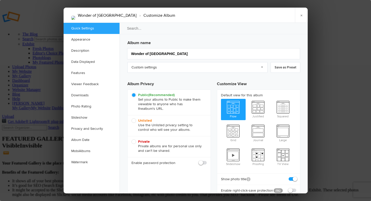
radio input "false"
radio input "true"
click at [296, 188] on span at bounding box center [296, 188] width 0 height 0
click at [296, 188] on input "checkbox" at bounding box center [296, 188] width 0 height 0
checkbox input "true"
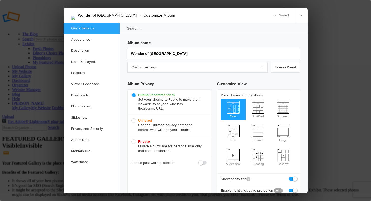
checkbox input "true"
click at [301, 14] on link "×" at bounding box center [301, 15] width 13 height 15
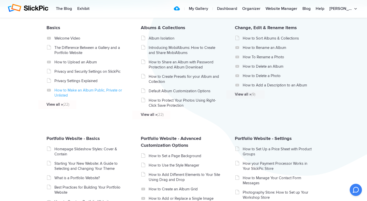
scroll to position [108, 0]
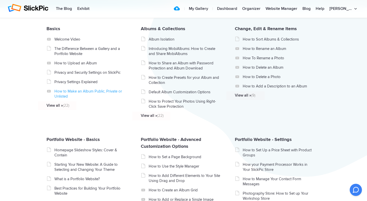
click at [81, 92] on link "How to Make an Album Public, Private or Unlisted" at bounding box center [90, 94] width 72 height 10
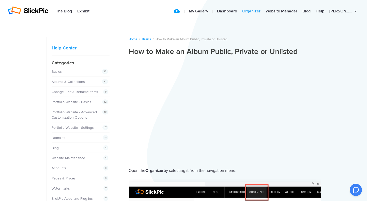
click at [261, 10] on link "Organizer" at bounding box center [251, 11] width 23 height 10
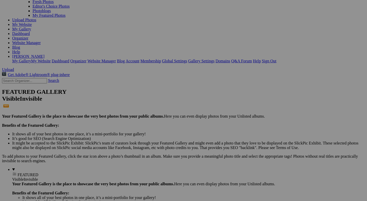
scroll to position [81, 0]
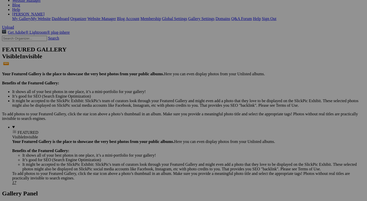
scroll to position [133, 0]
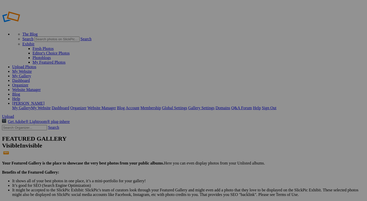
click at [214, 106] on link "Gallery Settings" at bounding box center [201, 108] width 26 height 4
click at [41, 88] on link "Website Manager" at bounding box center [26, 90] width 28 height 4
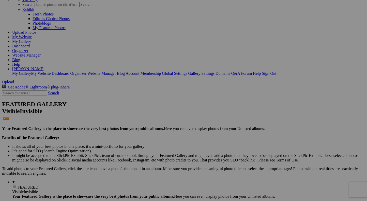
scroll to position [38, 0]
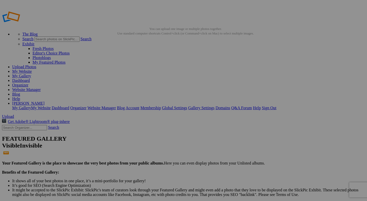
scroll to position [58, 0]
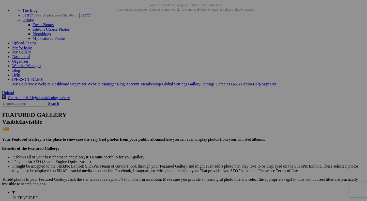
scroll to position [40, 0]
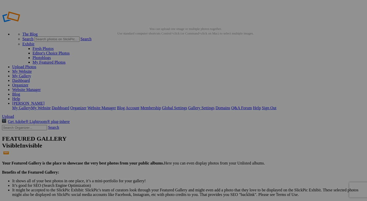
scroll to position [141, 0]
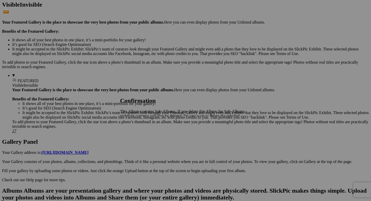
click at [137, 127] on span "Yes" at bounding box center [134, 129] width 6 height 4
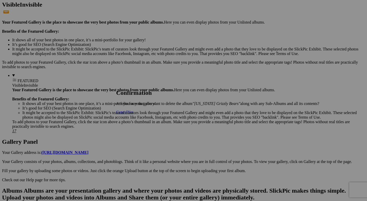
click at [133, 115] on span "Yes" at bounding box center [130, 112] width 6 height 4
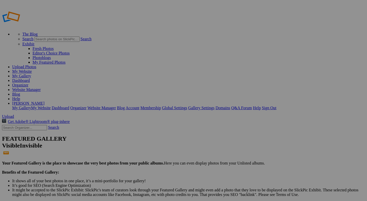
click at [41, 88] on link "Website Manager" at bounding box center [26, 90] width 28 height 4
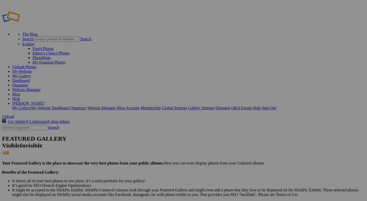
click at [44, 101] on link "[PERSON_NAME]" at bounding box center [28, 103] width 32 height 4
click at [32, 69] on link "My Website" at bounding box center [22, 71] width 20 height 4
click at [41, 88] on link "Website Manager" at bounding box center [26, 90] width 28 height 4
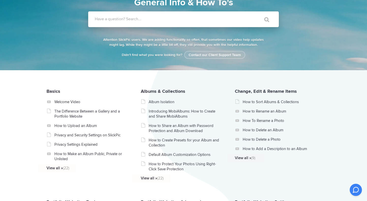
scroll to position [46, 0]
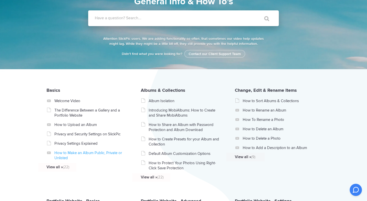
click at [70, 155] on link "How to Make an Album Public, Private or Unlisted" at bounding box center [90, 156] width 72 height 10
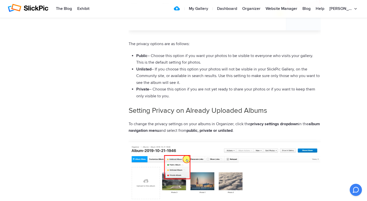
scroll to position [407, 0]
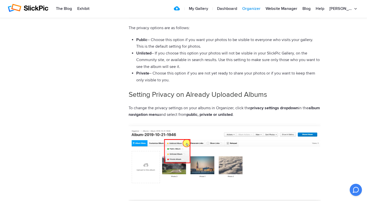
click at [263, 9] on link "Organizer" at bounding box center [251, 9] width 23 height 10
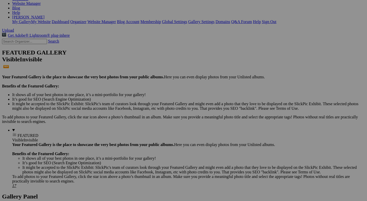
scroll to position [125, 0]
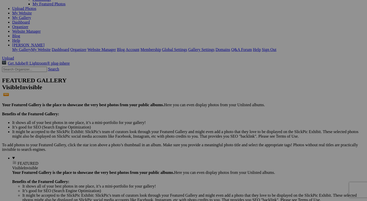
scroll to position [59, 0]
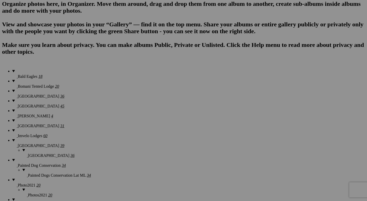
scroll to position [252, 0]
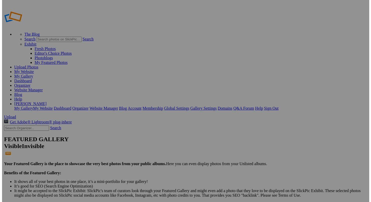
scroll to position [5, 0]
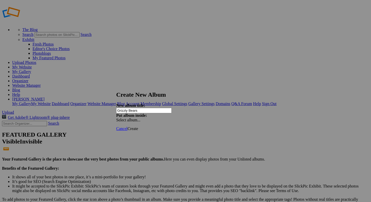
type input "Grizzly Bears"
click at [138, 126] on span "Create" at bounding box center [132, 128] width 11 height 4
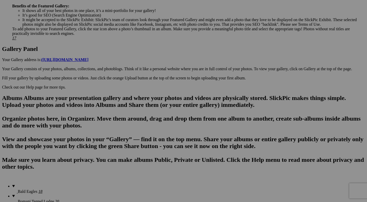
scroll to position [323, 0]
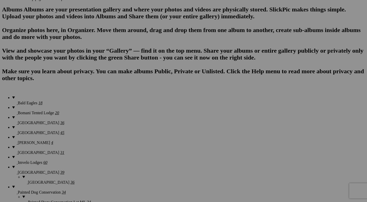
drag, startPoint x: 0, startPoint y: 0, endPoint x: 158, endPoint y: 157, distance: 222.9
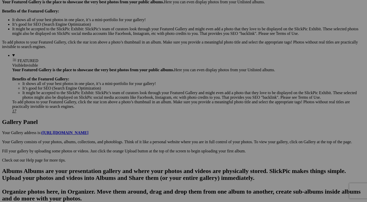
scroll to position [0, 0]
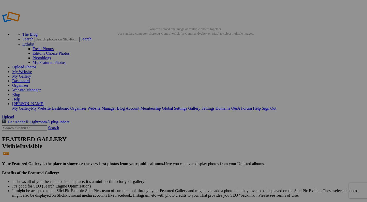
click at [31, 74] on link "My Gallery" at bounding box center [21, 76] width 19 height 4
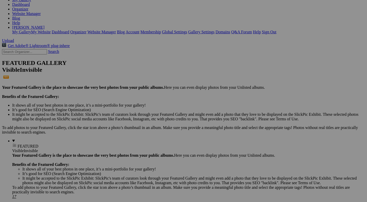
scroll to position [120, 0]
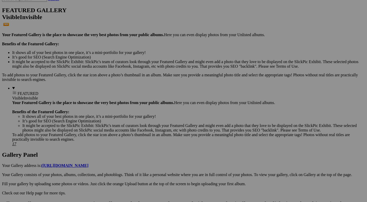
scroll to position [78, 0]
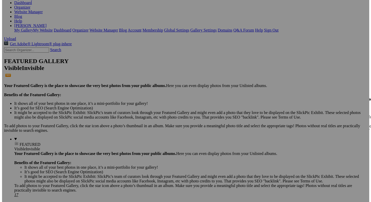
scroll to position [0, 0]
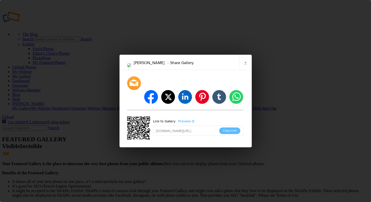
click at [188, 118] on link "Preview" at bounding box center [184, 121] width 19 height 7
